Goal: Task Accomplishment & Management: Use online tool/utility

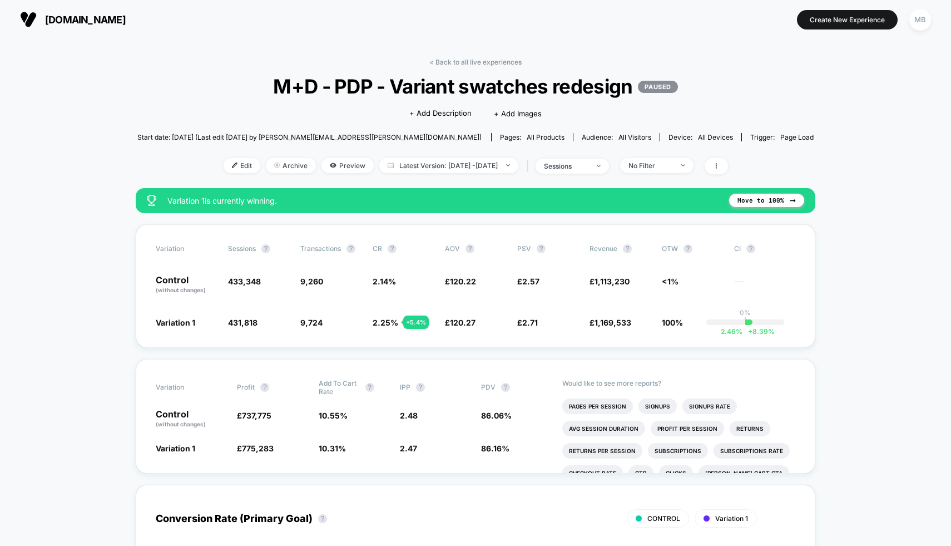
click at [438, 62] on link "< Back to all live experiences" at bounding box center [475, 62] width 92 height 8
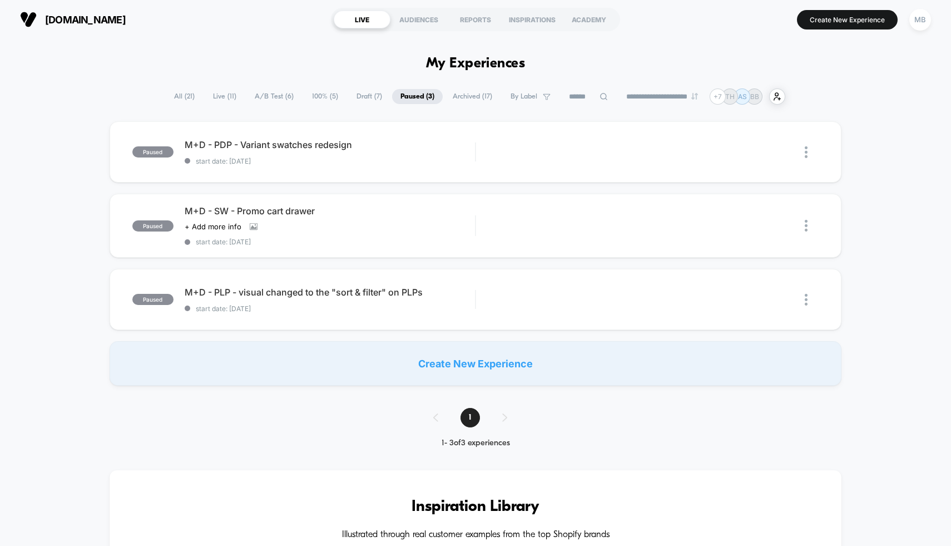
click at [284, 95] on span "A/B Test ( 6 )" at bounding box center [274, 96] width 56 height 15
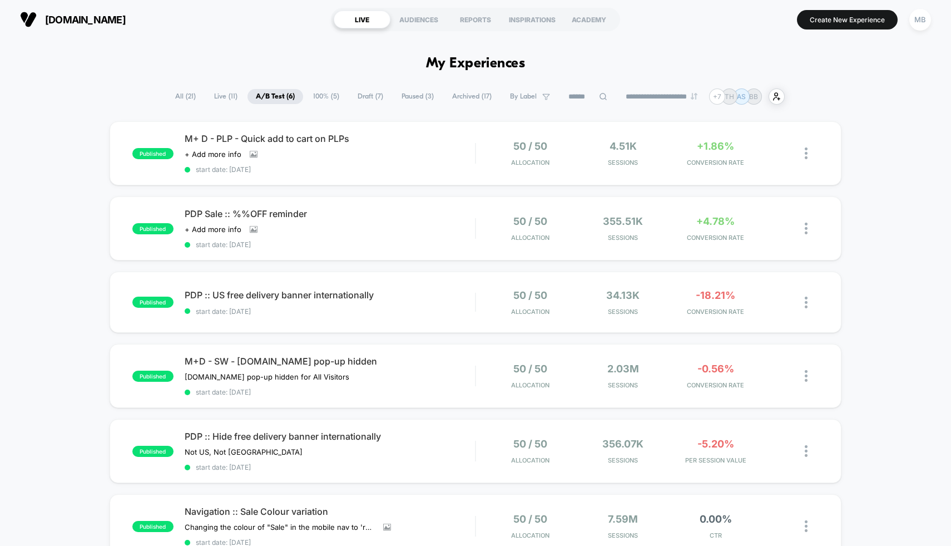
click at [365, 95] on span "Draft ( 7 )" at bounding box center [370, 96] width 42 height 15
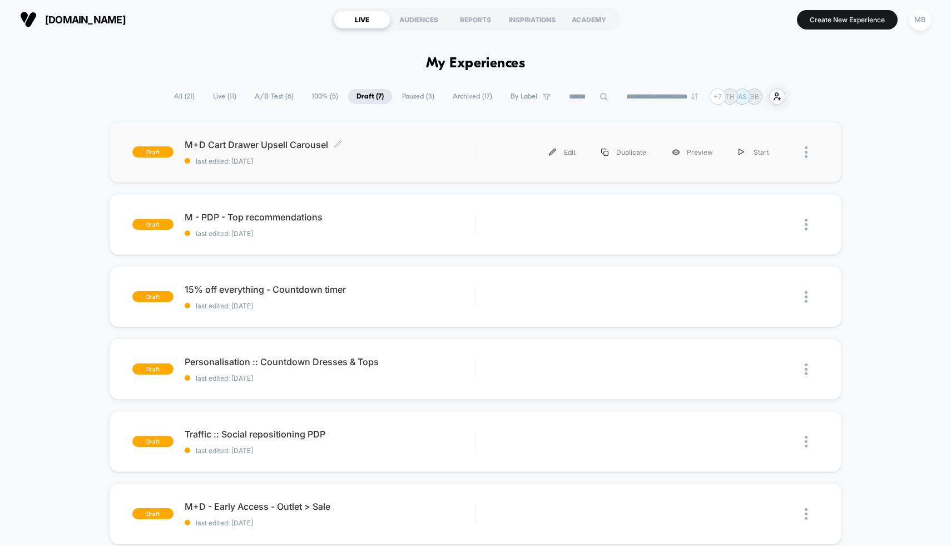
click at [402, 160] on span "last edited: [DATE]" at bounding box center [330, 161] width 291 height 8
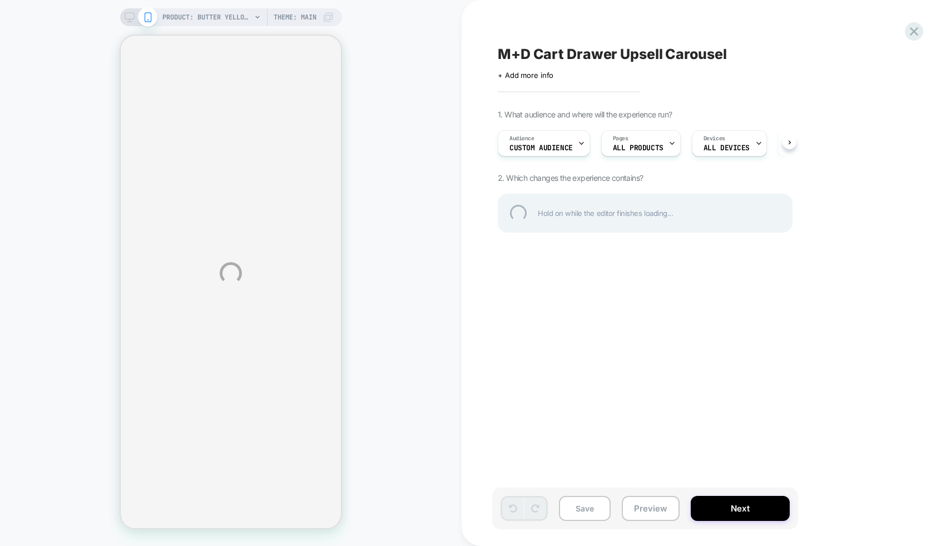
click at [656, 510] on div "PRODUCT: Butter Yellow Drop Waist [PERSON_NAME] Midi Dress [d250446ylw] PRODUCT…" at bounding box center [475, 273] width 951 height 546
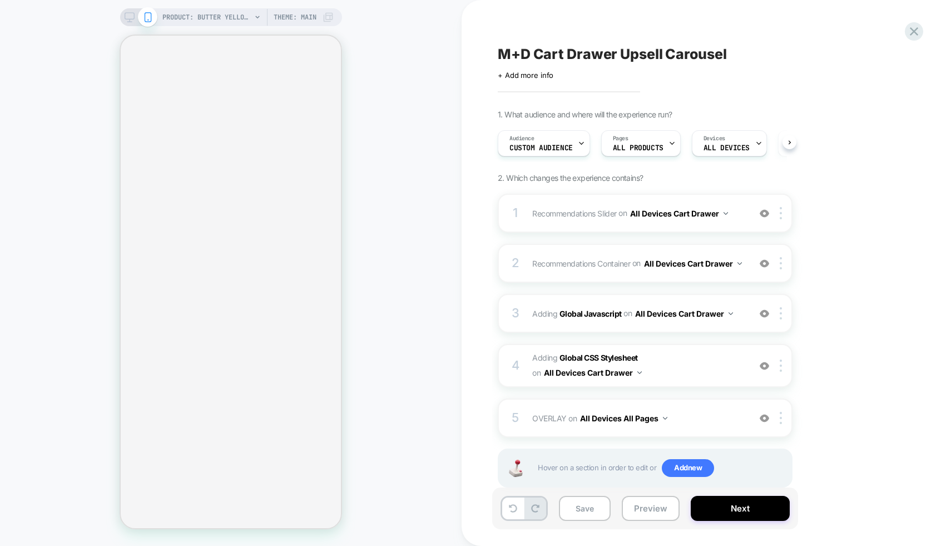
scroll to position [0, 1]
click at [655, 507] on button "Preview" at bounding box center [651, 508] width 58 height 25
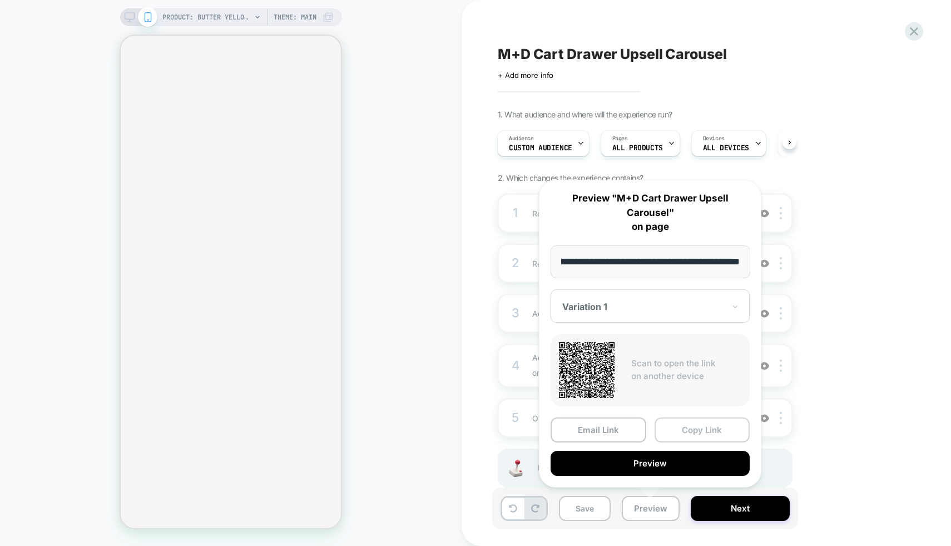
scroll to position [0, 0]
click at [688, 431] on button "Copy Link" at bounding box center [703, 429] width 96 height 25
